Goal: Transaction & Acquisition: Purchase product/service

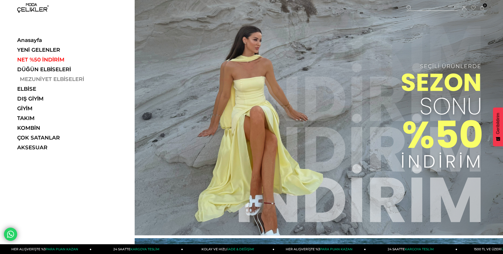
drag, startPoint x: 0, startPoint y: 0, endPoint x: 22, endPoint y: 78, distance: 81.1
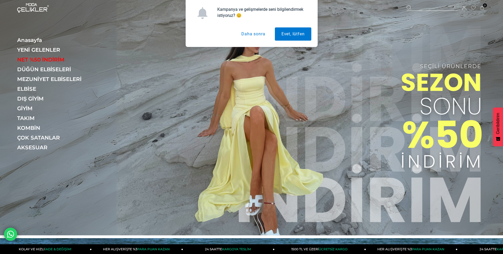
click at [297, 35] on button "Evet, lütfen" at bounding box center [293, 33] width 36 height 13
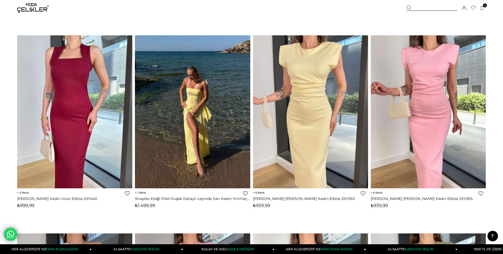
scroll to position [3616, 0]
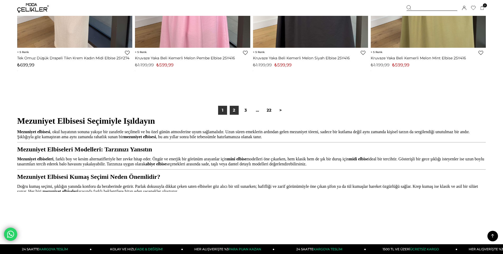
click at [235, 110] on link "2" at bounding box center [234, 110] width 9 height 9
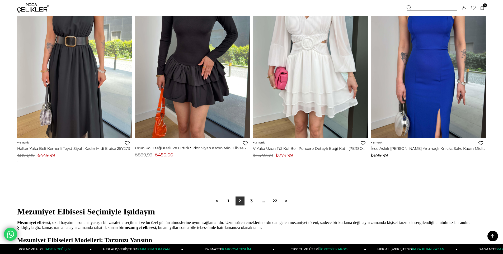
scroll to position [3827, 0]
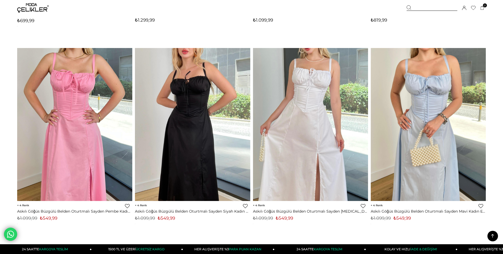
scroll to position [3933, 0]
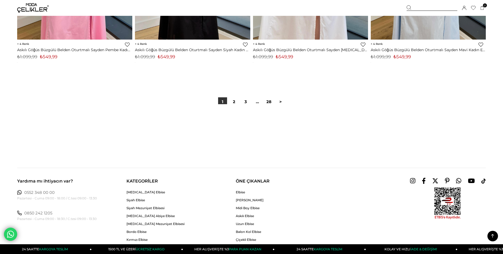
click at [235, 101] on link "2" at bounding box center [234, 101] width 9 height 9
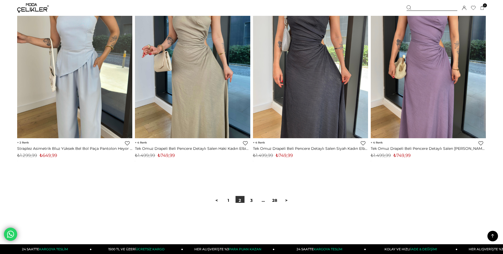
scroll to position [3906, 0]
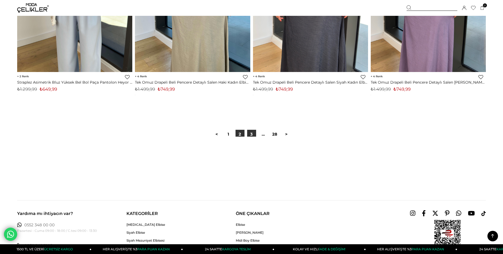
click at [248, 135] on link "3" at bounding box center [251, 134] width 9 height 9
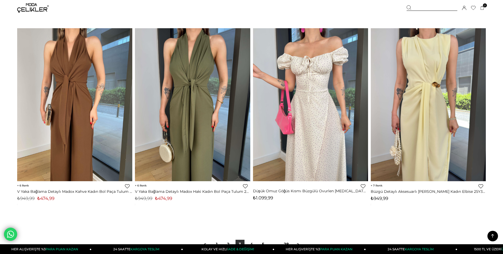
scroll to position [3801, 0]
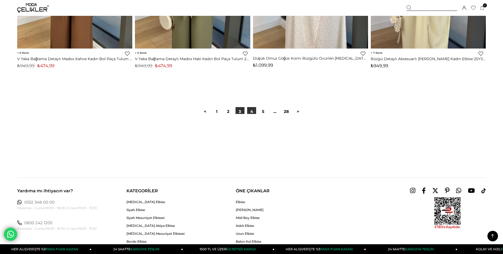
click at [249, 110] on link "4" at bounding box center [251, 111] width 9 height 9
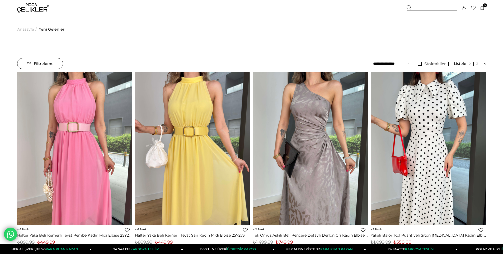
click at [424, 10] on div at bounding box center [431, 8] width 51 height 6
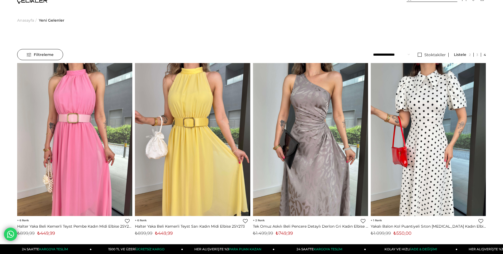
type input "****"
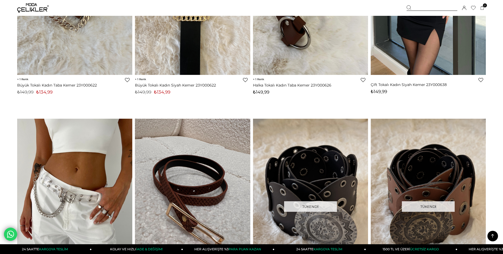
scroll to position [633, 0]
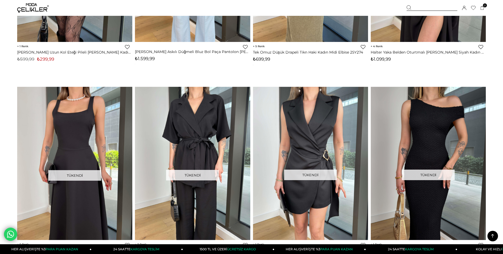
scroll to position [1399, 0]
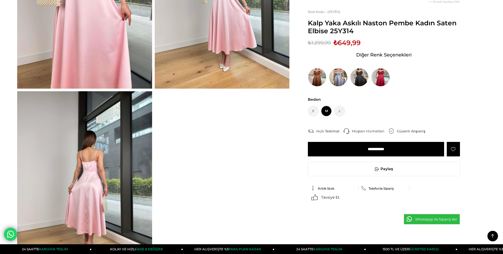
scroll to position [238, 0]
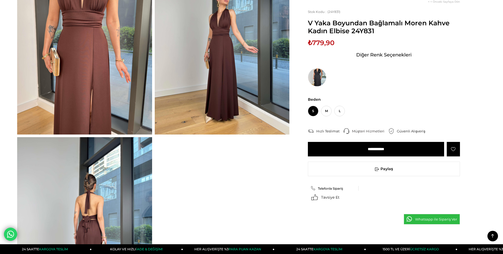
scroll to position [26, 0]
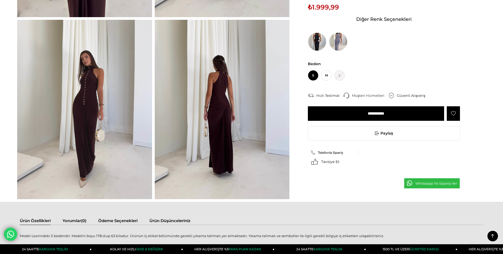
scroll to position [79, 0]
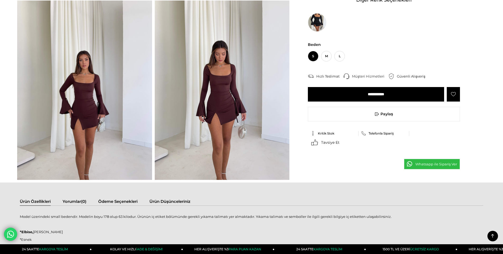
scroll to position [238, 0]
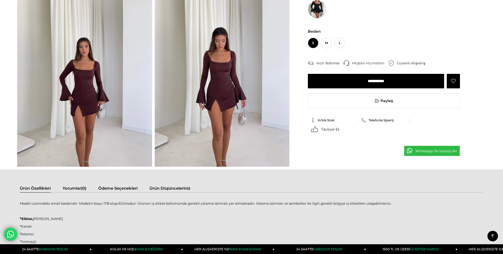
click at [222, 82] on img at bounding box center [222, 76] width 135 height 179
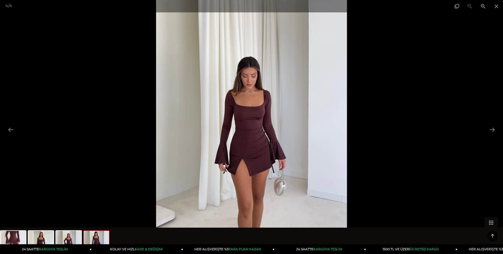
scroll to position [158, 0]
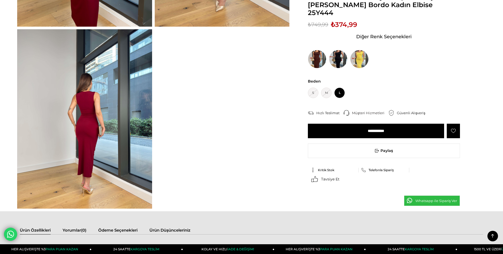
scroll to position [290, 0]
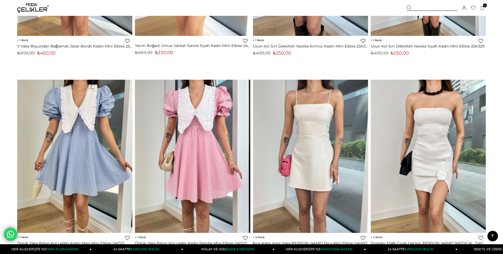
scroll to position [3352, 0]
